Goal: Communication & Community: Share content

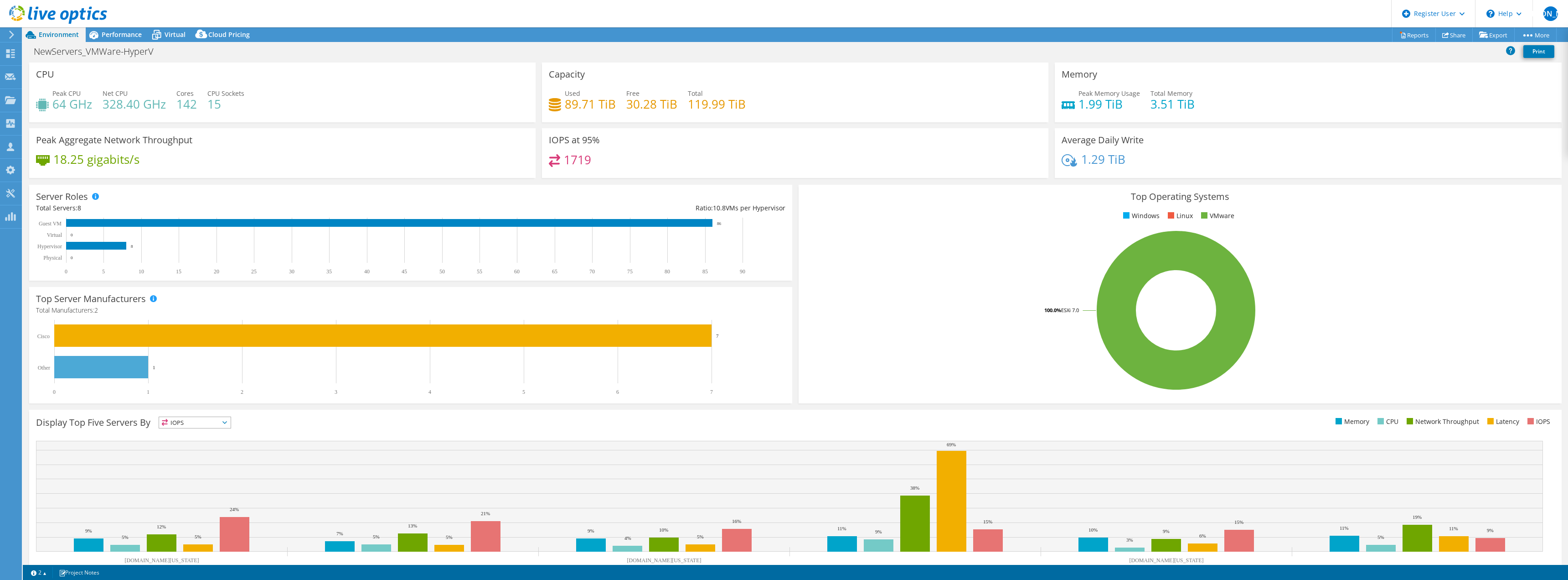
click at [879, 134] on div "IOPS at 95% 1719" at bounding box center [795, 153] width 506 height 49
click at [116, 41] on div "Performance" at bounding box center [117, 34] width 63 height 14
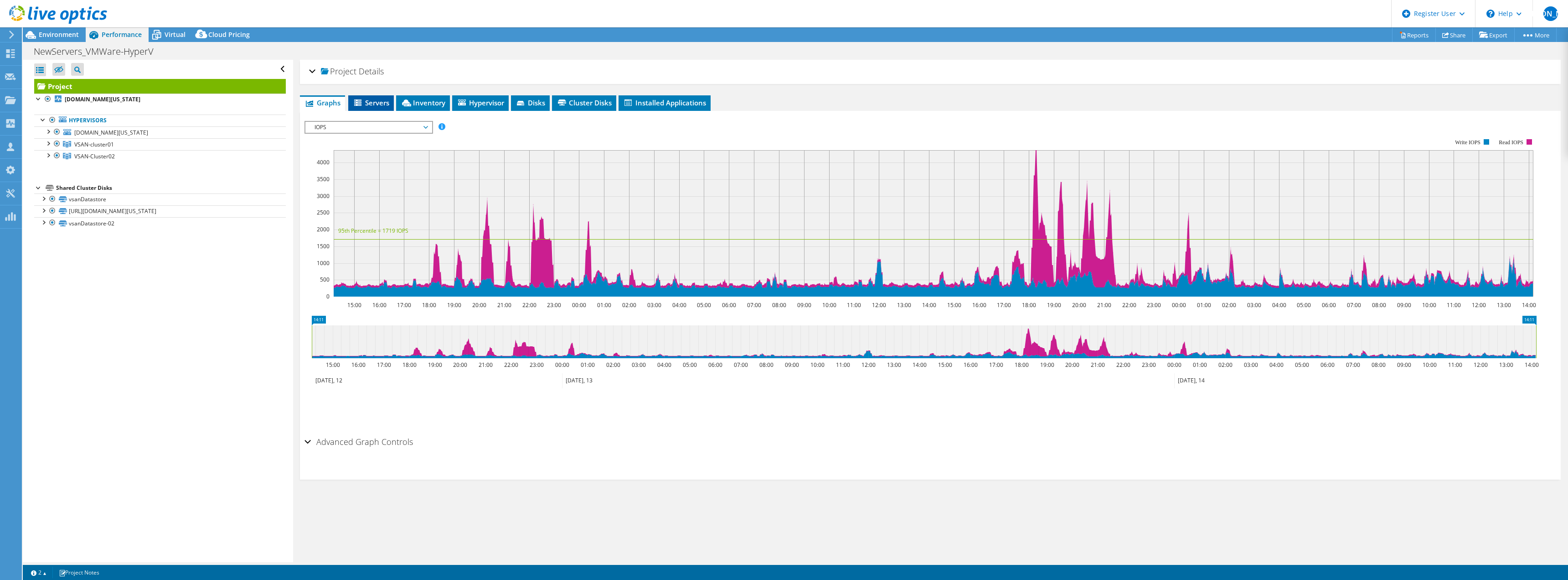
click at [391, 105] on li "Servers" at bounding box center [370, 103] width 45 height 15
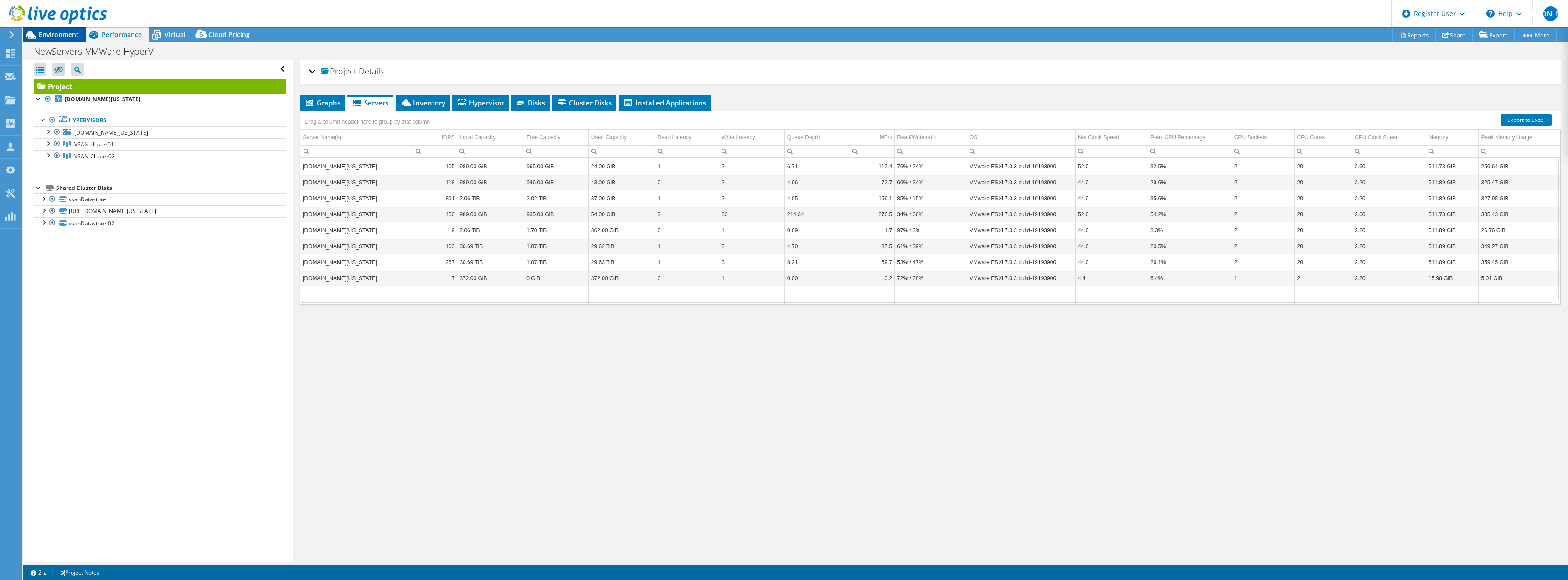
click at [40, 34] on span "Environment" at bounding box center [59, 34] width 41 height 9
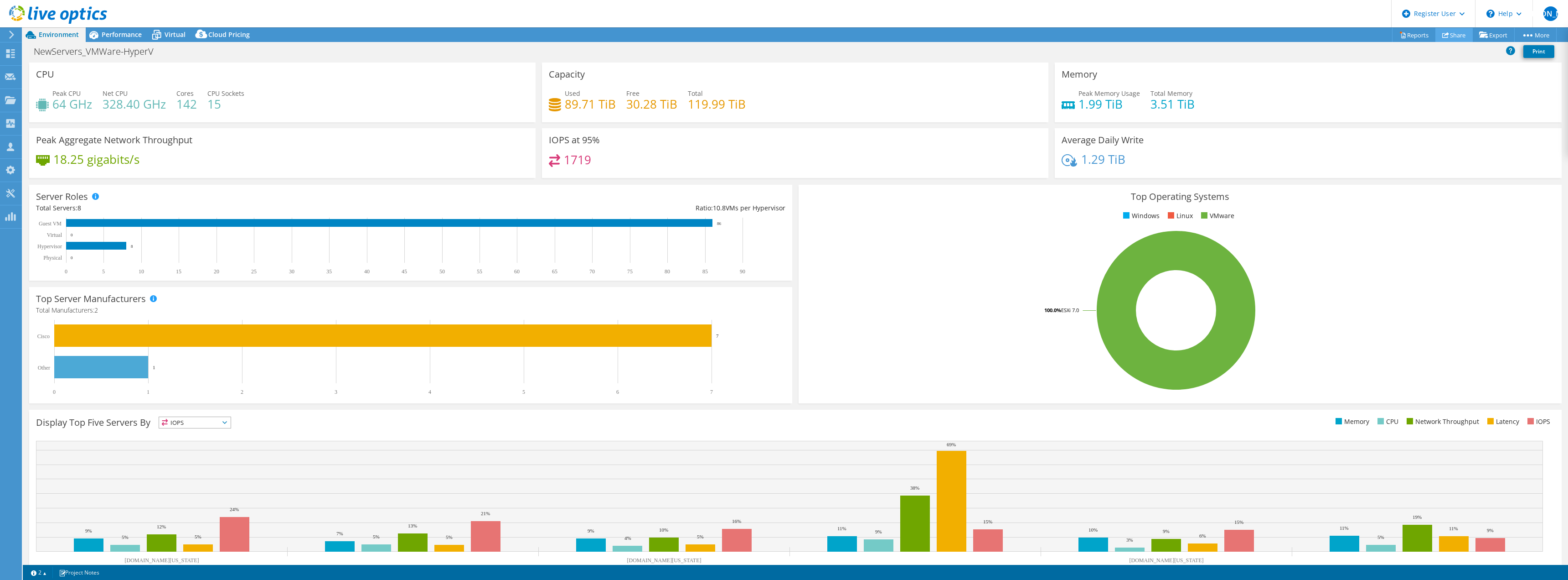
click at [1453, 34] on link "Share" at bounding box center [1454, 35] width 38 height 14
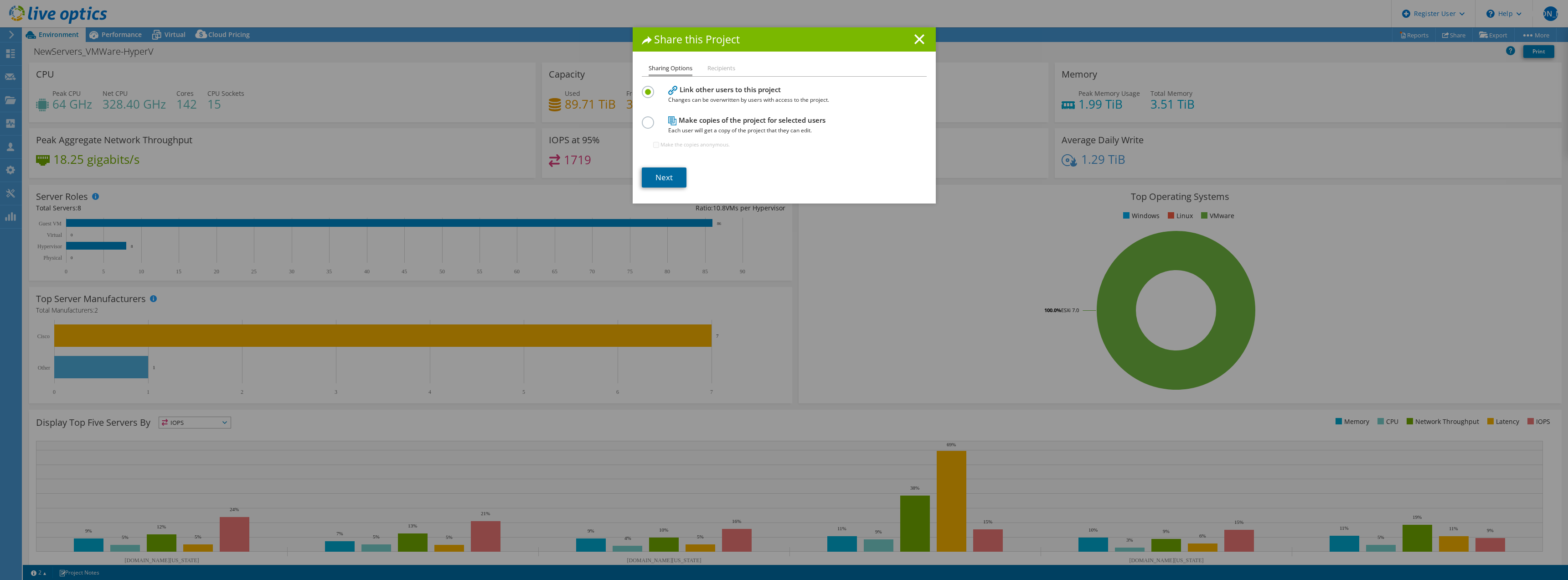
click at [668, 170] on link "Next" at bounding box center [664, 177] width 44 height 20
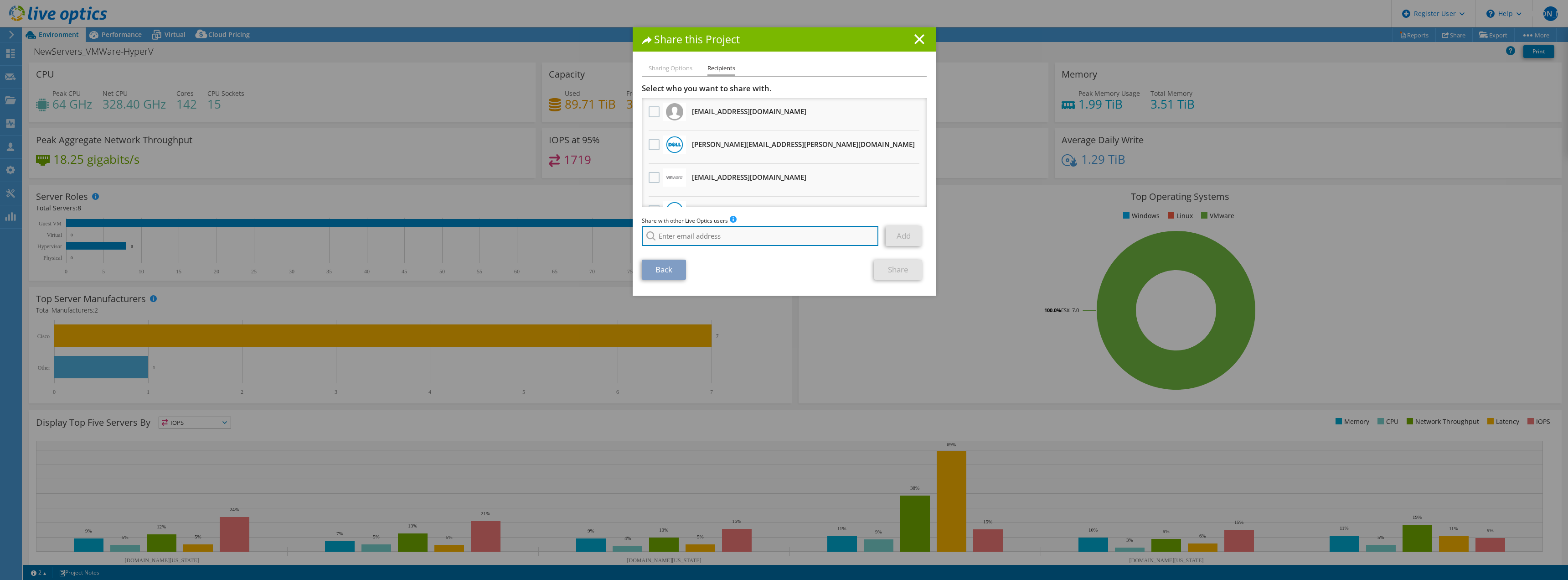
click at [669, 238] on input "search" at bounding box center [759, 236] width 237 height 20
type input "r"
click at [657, 251] on li "[PERSON_NAME][EMAIL_ADDRESS][PERSON_NAME][DOMAIN_NAME]" at bounding box center [734, 247] width 185 height 11
type input "[PERSON_NAME][EMAIL_ADDRESS][PERSON_NAME][DOMAIN_NAME]"
click at [901, 233] on link "Add" at bounding box center [903, 236] width 36 height 20
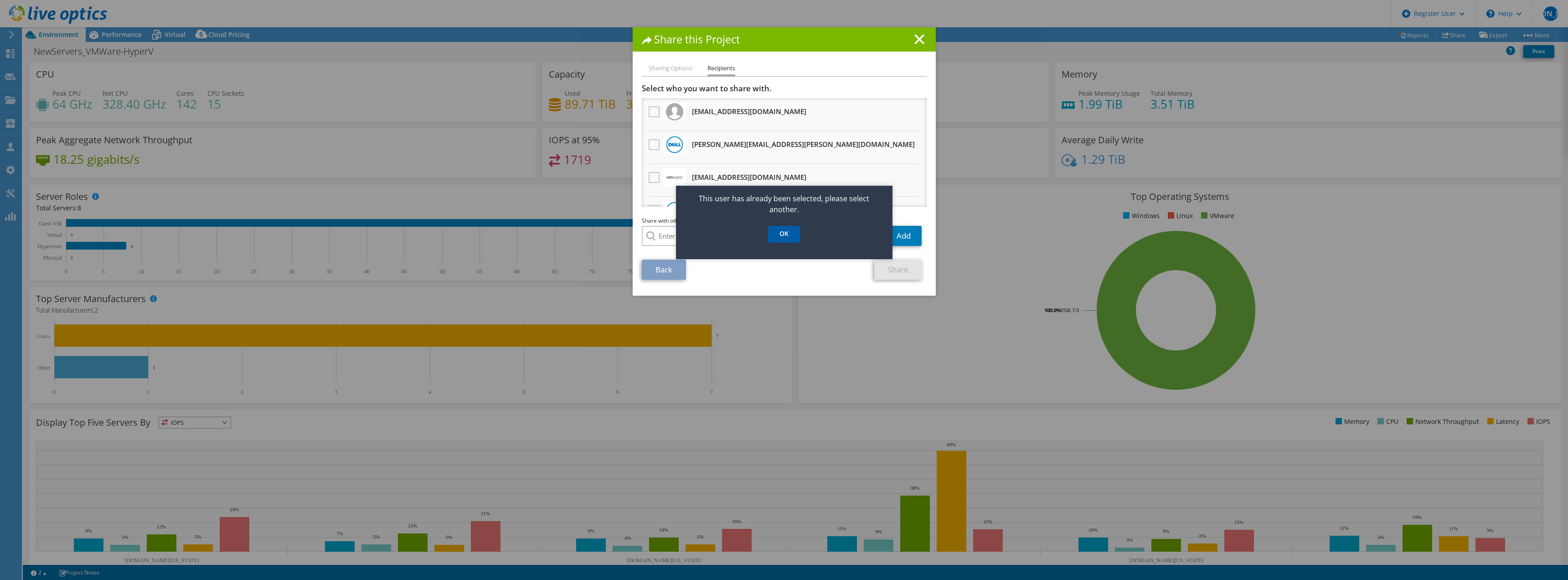
click at [792, 242] on link "OK" at bounding box center [784, 234] width 32 height 16
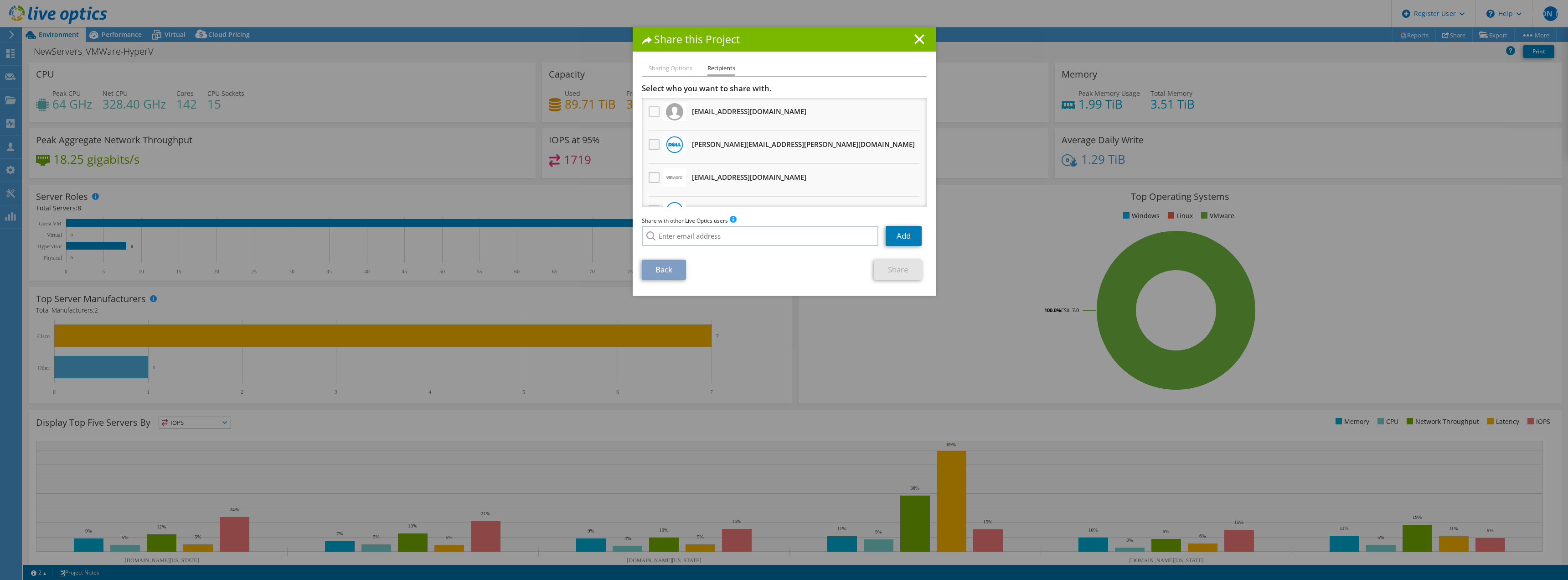
click at [649, 146] on label at bounding box center [655, 144] width 14 height 11
click at [0, 0] on input "checkbox" at bounding box center [0, 0] width 0 height 0
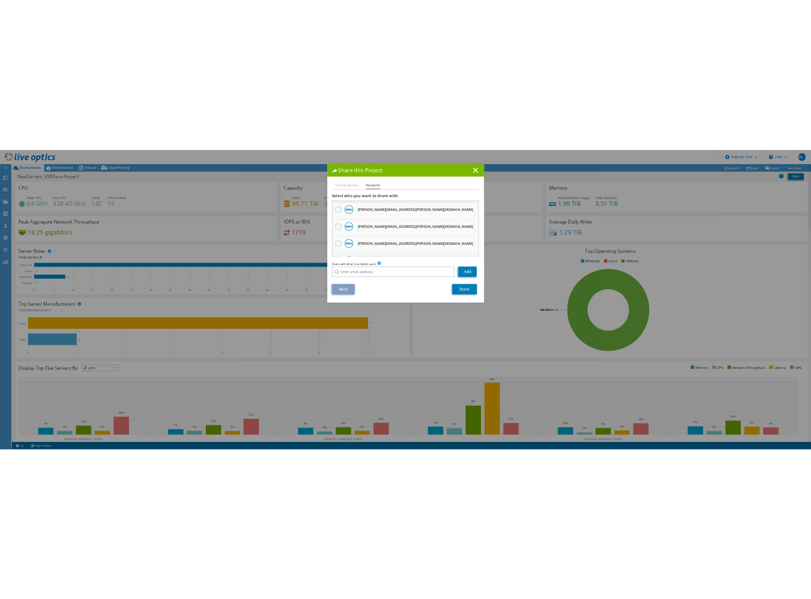
scroll to position [669, 0]
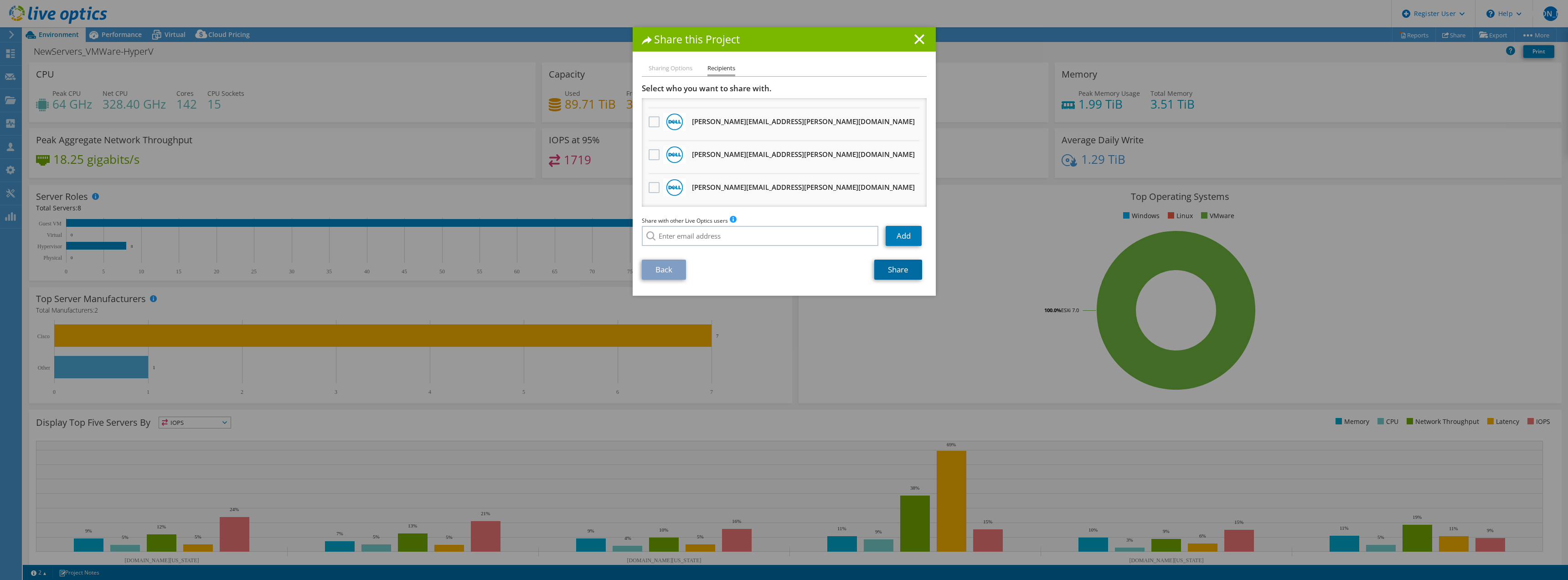
click at [883, 265] on link "Share" at bounding box center [898, 269] width 48 height 20
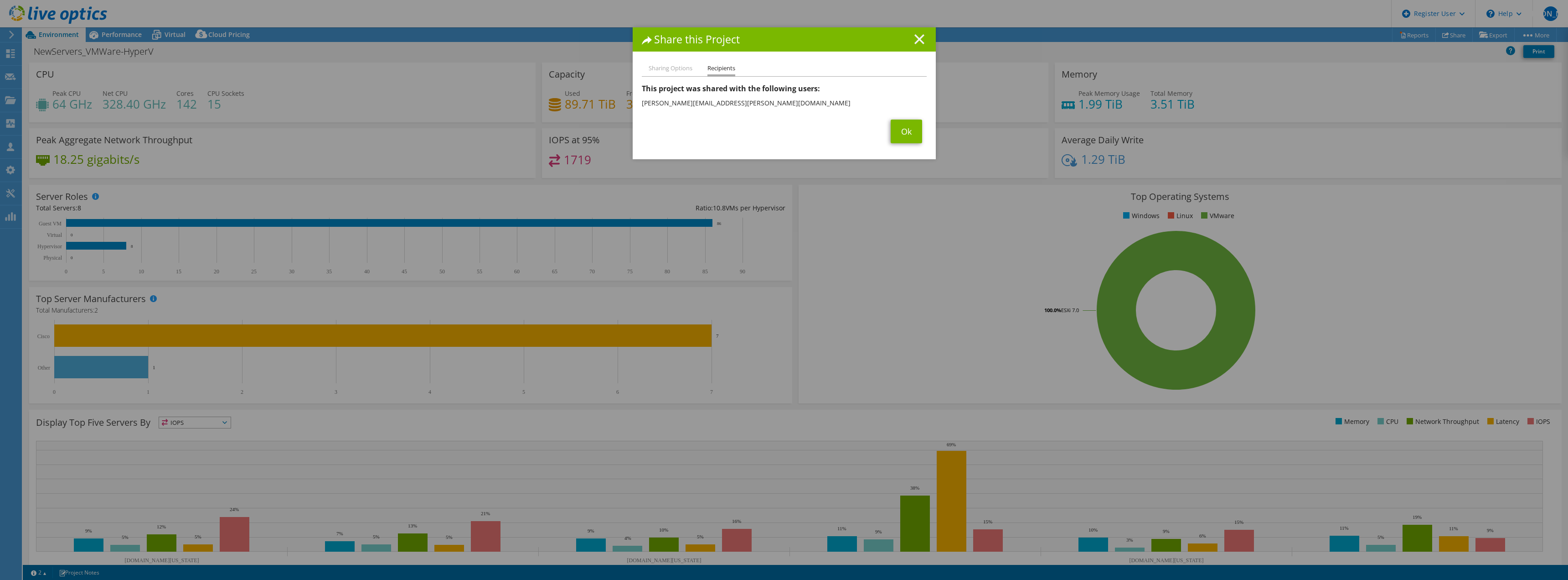
click at [919, 40] on icon at bounding box center [920, 39] width 10 height 10
